Goal: Find specific page/section: Find specific page/section

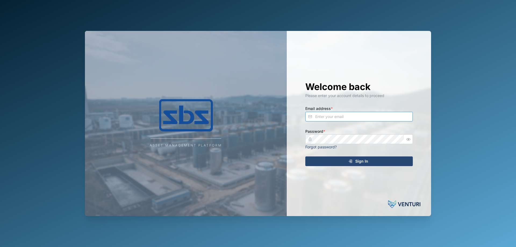
click at [327, 117] on input "Email address *" at bounding box center [358, 117] width 107 height 10
type input "[PERSON_NAME][EMAIL_ADDRESS][DOMAIN_NAME]"
click at [332, 164] on div "Sign In" at bounding box center [358, 161] width 99 height 9
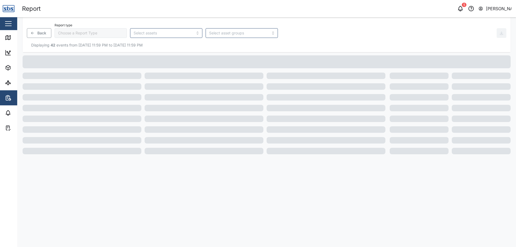
type input "Trip History"
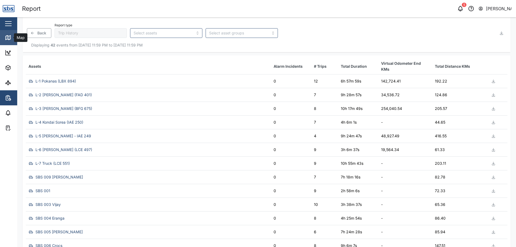
click at [5, 38] on icon at bounding box center [8, 37] width 6 height 6
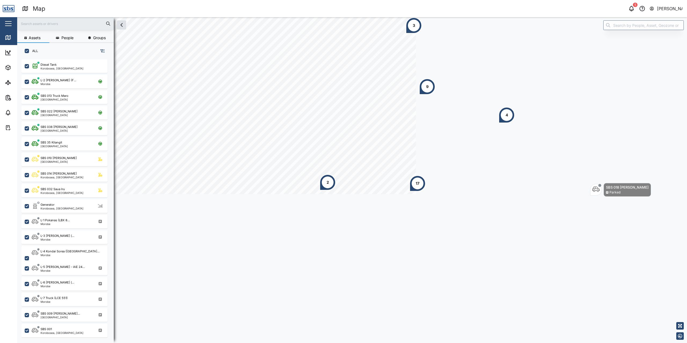
scroll to position [4, 4]
